Goal: Find contact information: Find contact information

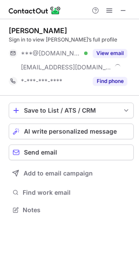
scroll to position [204, 139]
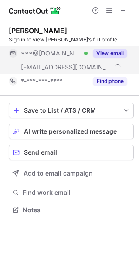
click at [105, 55] on button "View email" at bounding box center [110, 53] width 35 height 9
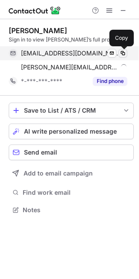
click at [124, 52] on span at bounding box center [123, 53] width 7 height 7
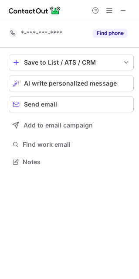
scroll to position [156, 139]
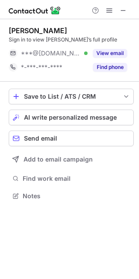
scroll to position [190, 139]
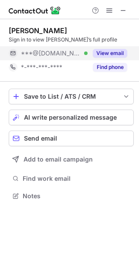
click at [114, 52] on button "View email" at bounding box center [110, 53] width 35 height 9
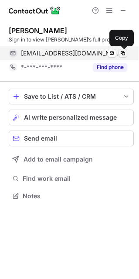
click at [125, 50] on span at bounding box center [123, 53] width 7 height 7
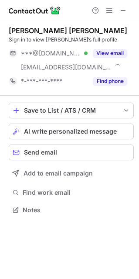
scroll to position [204, 139]
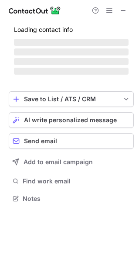
scroll to position [204, 139]
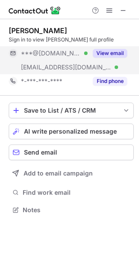
click at [111, 52] on button "View email" at bounding box center [110, 53] width 35 height 9
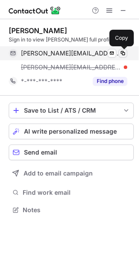
click at [123, 52] on span at bounding box center [123, 53] width 7 height 7
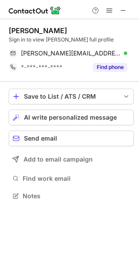
scroll to position [190, 139]
